Goal: Register for event/course

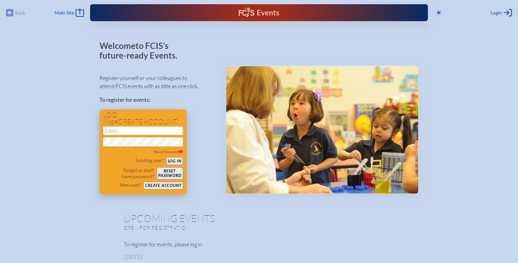
type input "[PERSON_NAME][EMAIL_ADDRESS][PERSON_NAME][DOMAIN_NAME]"
click at [178, 160] on button "Log in" at bounding box center [174, 161] width 17 height 8
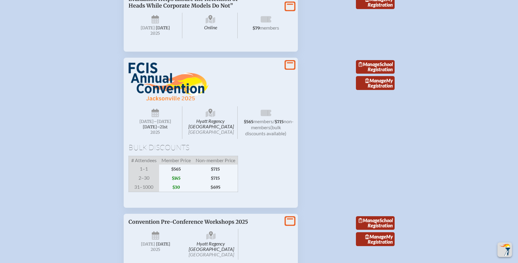
scroll to position [635, 0]
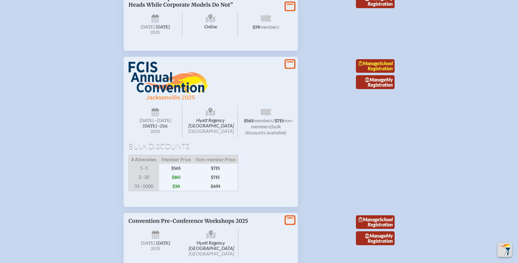
click at [365, 73] on link "Manage School Registration" at bounding box center [375, 66] width 39 height 14
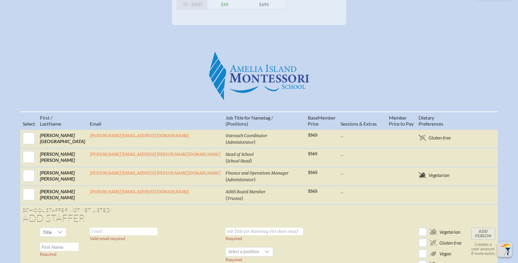
scroll to position [190, 0]
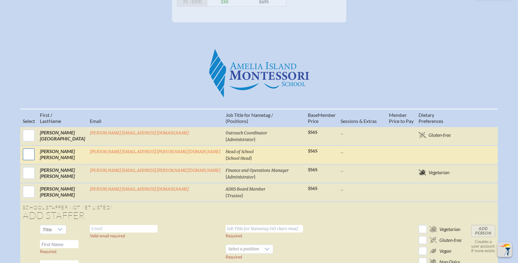
click at [36, 158] on input "checkbox" at bounding box center [28, 154] width 15 height 15
checkbox input "true"
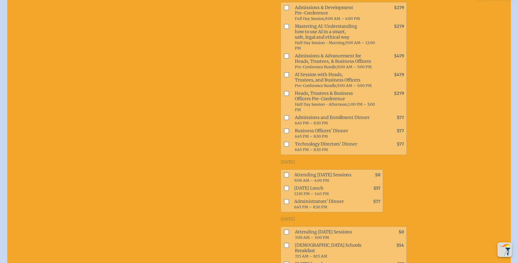
scroll to position [366, 0]
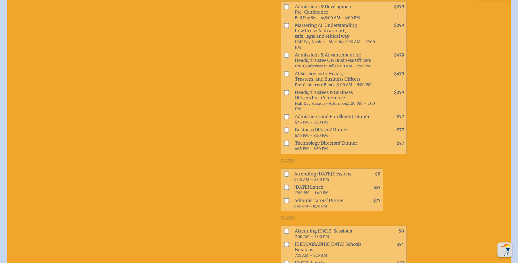
click at [284, 172] on input "checkbox" at bounding box center [286, 174] width 5 height 5
checkbox input "true"
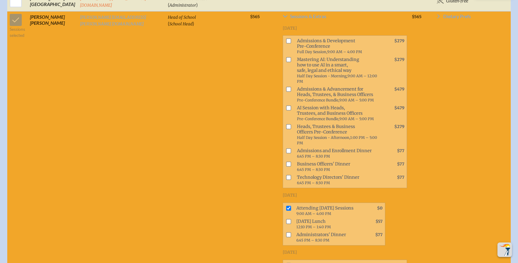
scroll to position [331, 0]
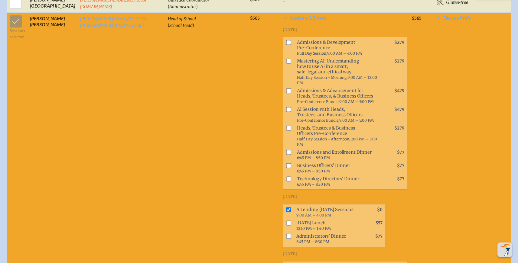
click at [286, 221] on input "checkbox" at bounding box center [288, 223] width 5 height 5
checkbox input "true"
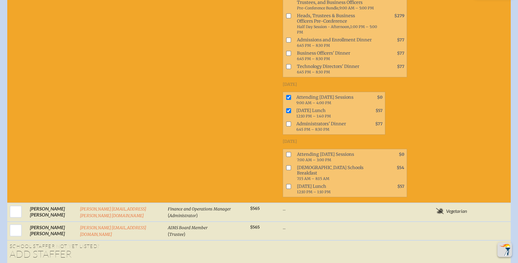
scroll to position [444, 0]
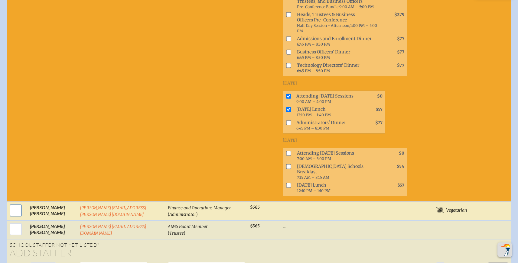
click at [14, 203] on input "checkbox" at bounding box center [15, 210] width 15 height 15
checkbox input "true"
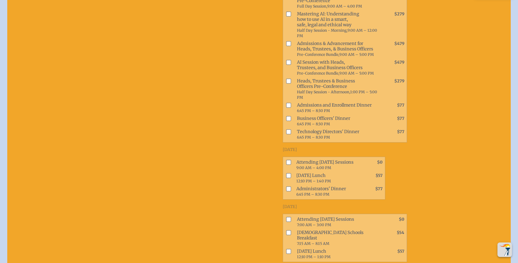
scroll to position [681, 0]
click at [286, 160] on input "checkbox" at bounding box center [288, 162] width 5 height 5
checkbox input "true"
click at [286, 173] on input "checkbox" at bounding box center [288, 175] width 5 height 5
checkbox input "true"
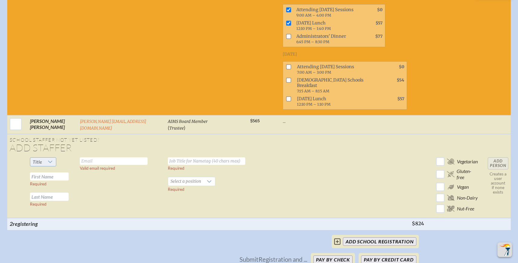
scroll to position [836, 0]
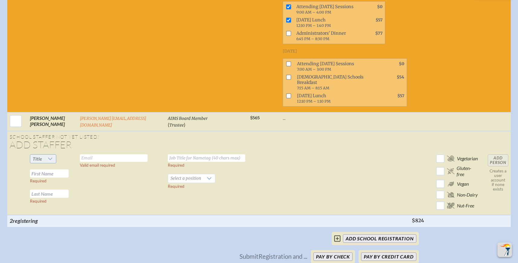
click at [50, 157] on icon at bounding box center [50, 159] width 5 height 5
drag, startPoint x: 43, startPoint y: 144, endPoint x: 67, endPoint y: 128, distance: 29.1
click at [43, 143] on li "Dr" at bounding box center [43, 145] width 26 height 8
click at [52, 170] on input "text" at bounding box center [49, 174] width 39 height 8
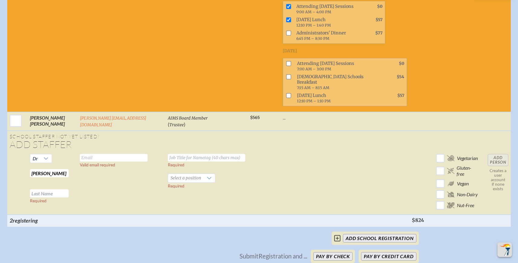
type input "[PERSON_NAME]"
click at [98, 154] on input "text" at bounding box center [114, 158] width 68 height 8
click at [106, 154] on input "text" at bounding box center [114, 158] width 68 height 8
paste input "[EMAIL_ADDRESS][DOMAIN_NAME]"
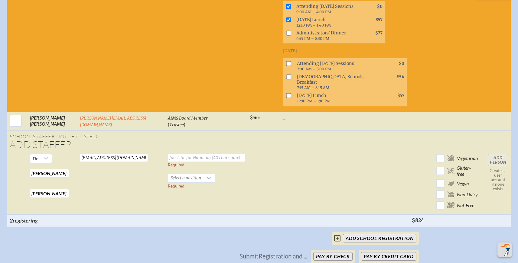
type input "[EMAIL_ADDRESS][DOMAIN_NAME]"
click at [186, 154] on input "text" at bounding box center [206, 158] width 77 height 8
type input "Board Chair"
click at [207, 177] on icon at bounding box center [209, 178] width 4 height 2
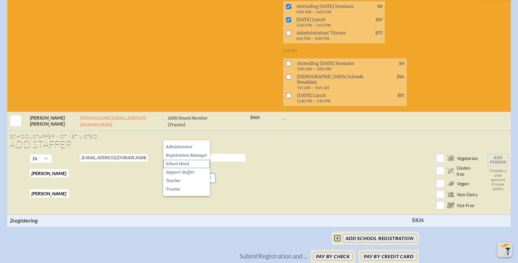
scroll to position [845, 0]
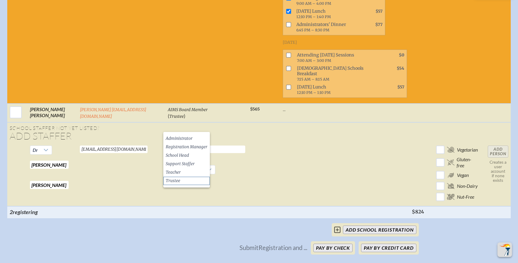
click at [192, 180] on li "Trustee" at bounding box center [186, 181] width 47 height 8
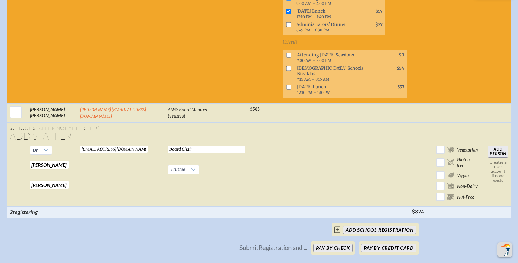
click at [236, 144] on td "Board Chair Required Trustee Required" at bounding box center [206, 174] width 82 height 63
click at [502, 146] on input "Add Person" at bounding box center [498, 152] width 21 height 12
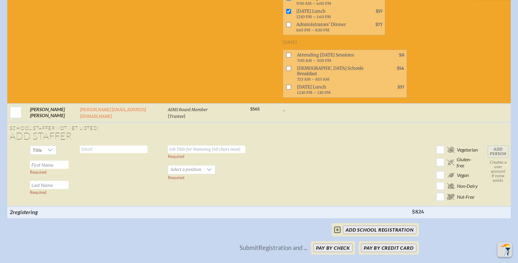
checkbox input "false"
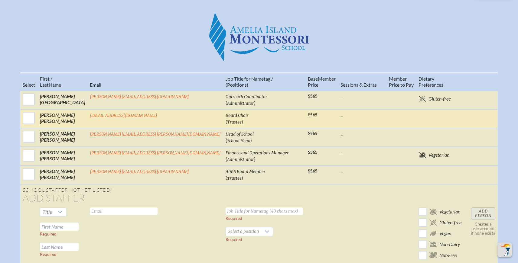
scroll to position [229, 0]
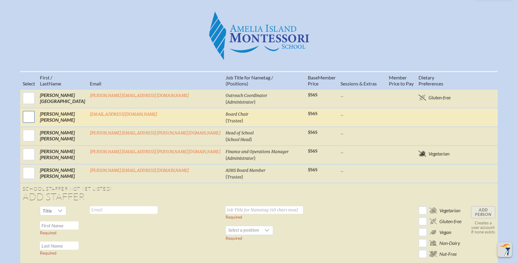
click at [36, 118] on input "checkbox" at bounding box center [28, 116] width 15 height 15
checkbox input "true"
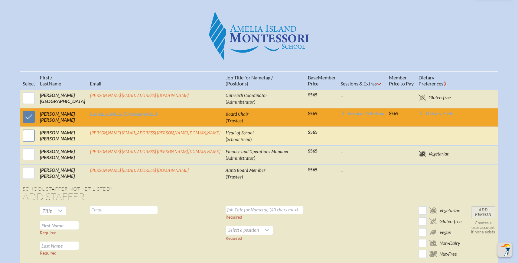
click at [36, 140] on input "checkbox" at bounding box center [28, 135] width 15 height 15
checkbox input "true"
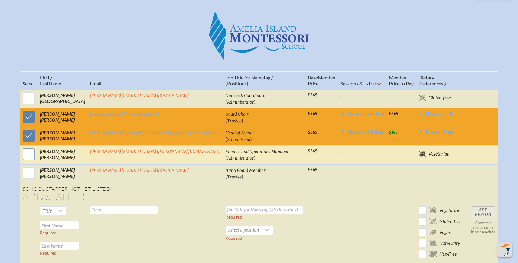
click at [36, 156] on input "checkbox" at bounding box center [28, 154] width 15 height 15
checkbox input "true"
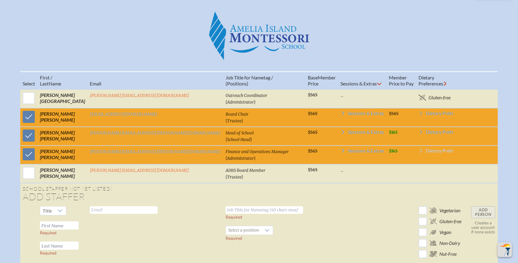
click at [426, 153] on span "Dietary Prefs" at bounding box center [440, 150] width 28 height 5
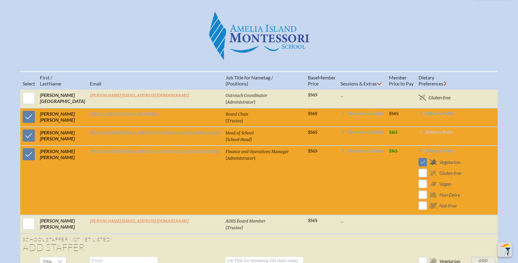
click at [426, 134] on span "Dietary Prefs" at bounding box center [440, 132] width 28 height 5
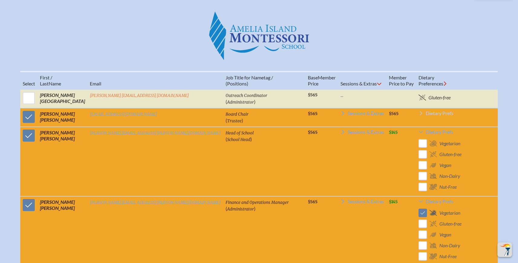
click at [426, 115] on span "Dietary Prefs" at bounding box center [440, 113] width 28 height 5
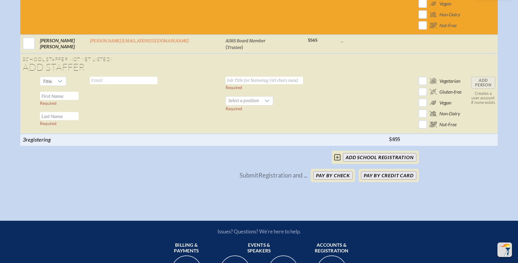
scroll to position [512, 0]
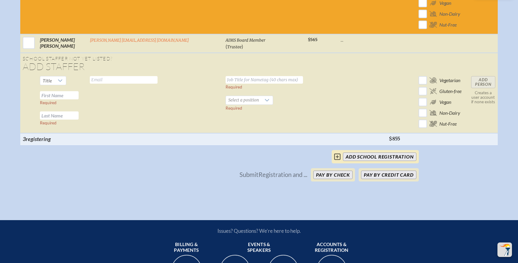
click at [385, 160] on input "add School Registration" at bounding box center [379, 157] width 73 height 8
click at [391, 176] on button "Pay by Credit Card" at bounding box center [388, 175] width 55 height 8
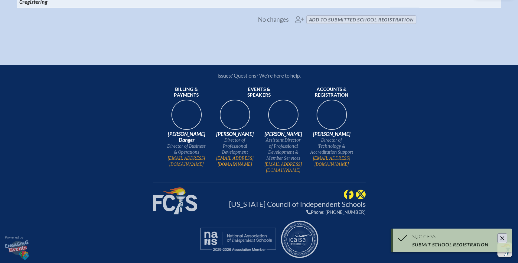
scroll to position [409, 0]
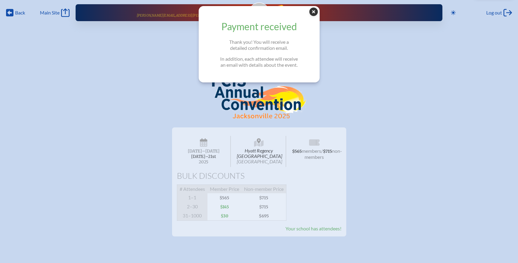
click at [312, 11] on icon at bounding box center [313, 12] width 8 height 8
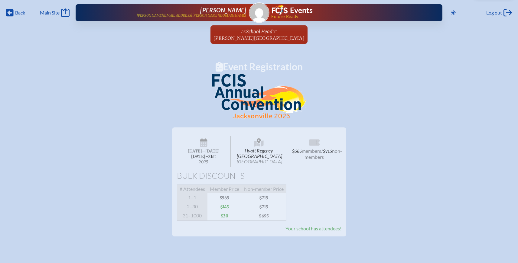
scroll to position [3, 0]
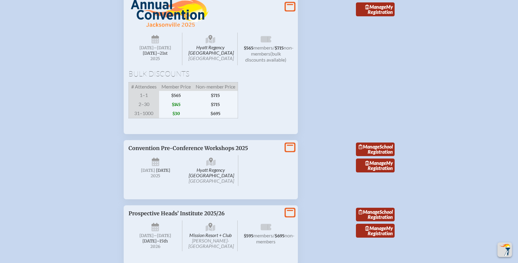
scroll to position [686, 0]
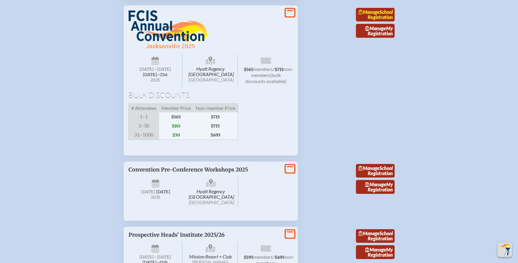
click at [368, 22] on link "Manage School Registration" at bounding box center [375, 15] width 39 height 14
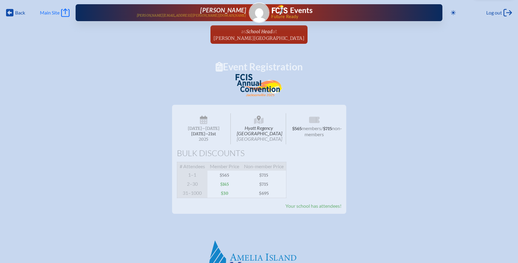
click at [60, 14] on span "Main Site" at bounding box center [50, 13] width 20 height 6
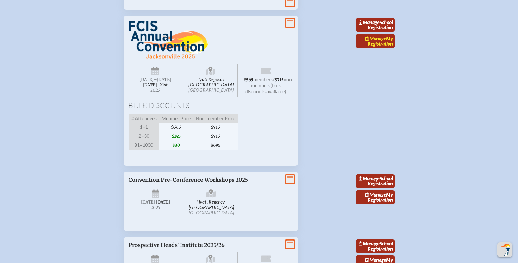
scroll to position [677, 0]
click at [380, 48] on link "Manage My Registration" at bounding box center [375, 41] width 39 height 14
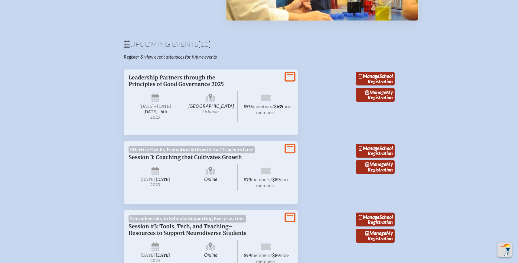
scroll to position [175, 0]
